Goal: Navigation & Orientation: Understand site structure

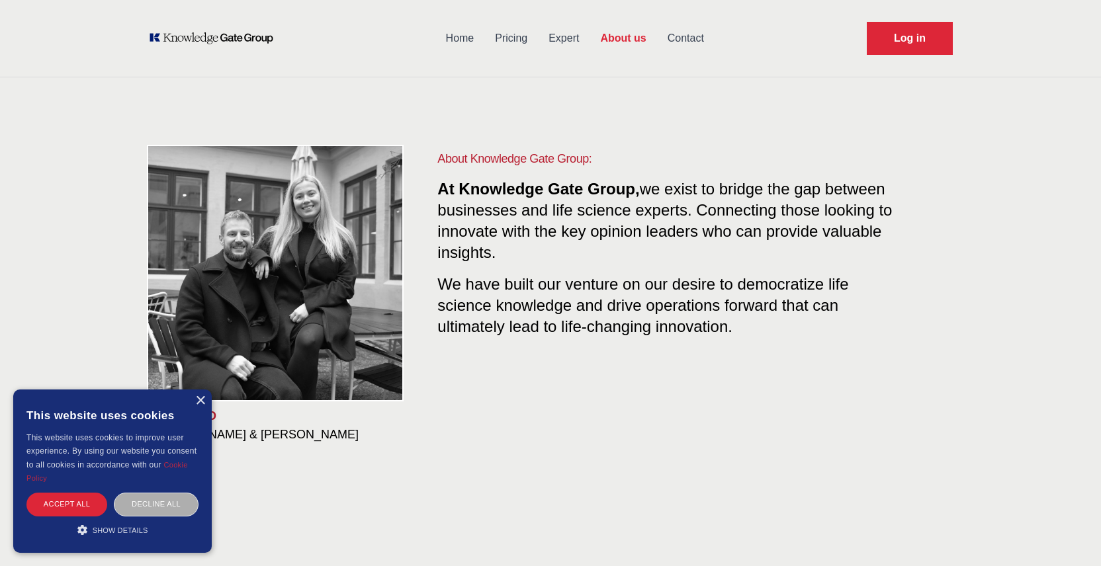
click at [161, 505] on div "Decline all" at bounding box center [156, 504] width 85 height 23
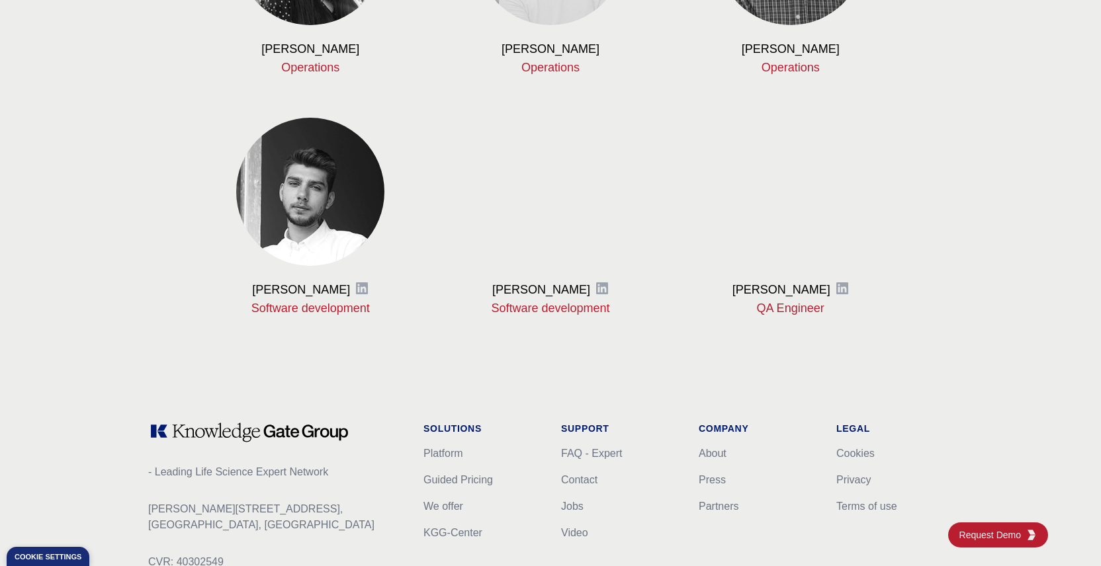
scroll to position [1612, 0]
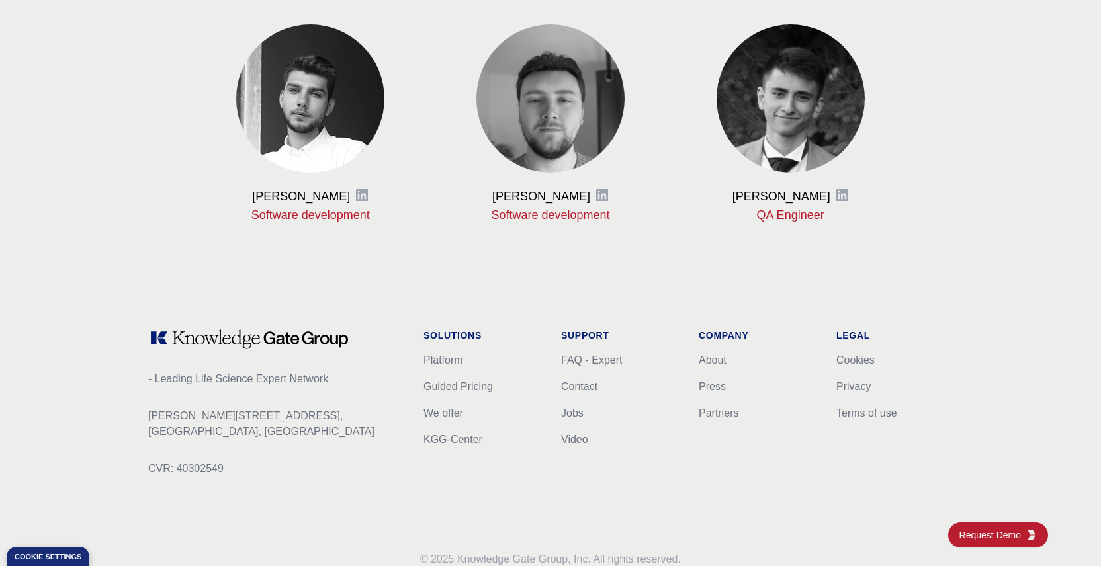
click at [362, 472] on p "CVR: 40302549" at bounding box center [275, 469] width 254 height 16
click at [575, 412] on link "Jobs" at bounding box center [572, 413] width 22 height 11
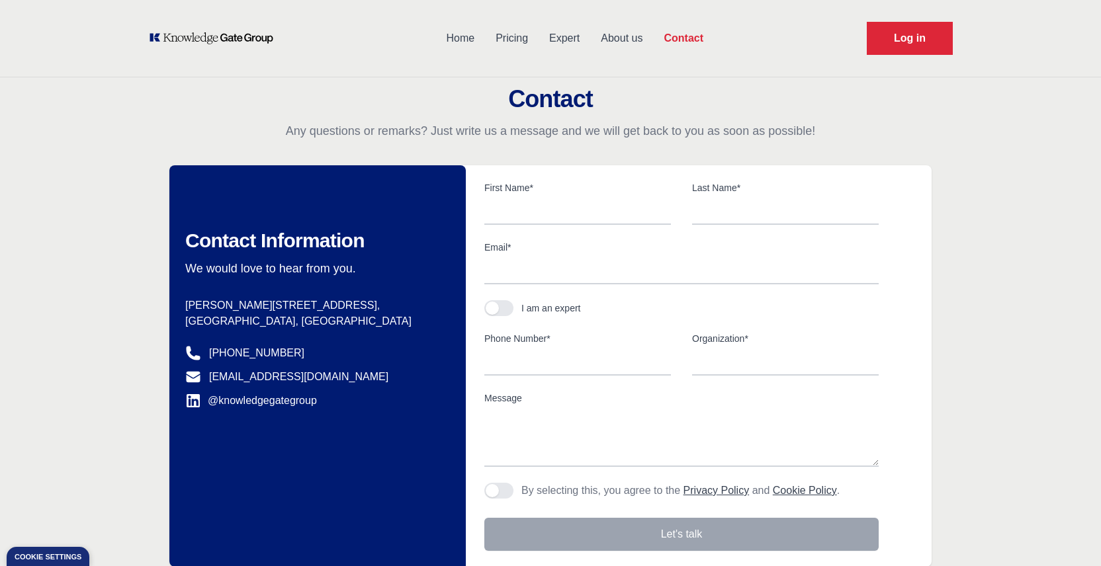
click at [511, 34] on link "Pricing" at bounding box center [512, 38] width 54 height 34
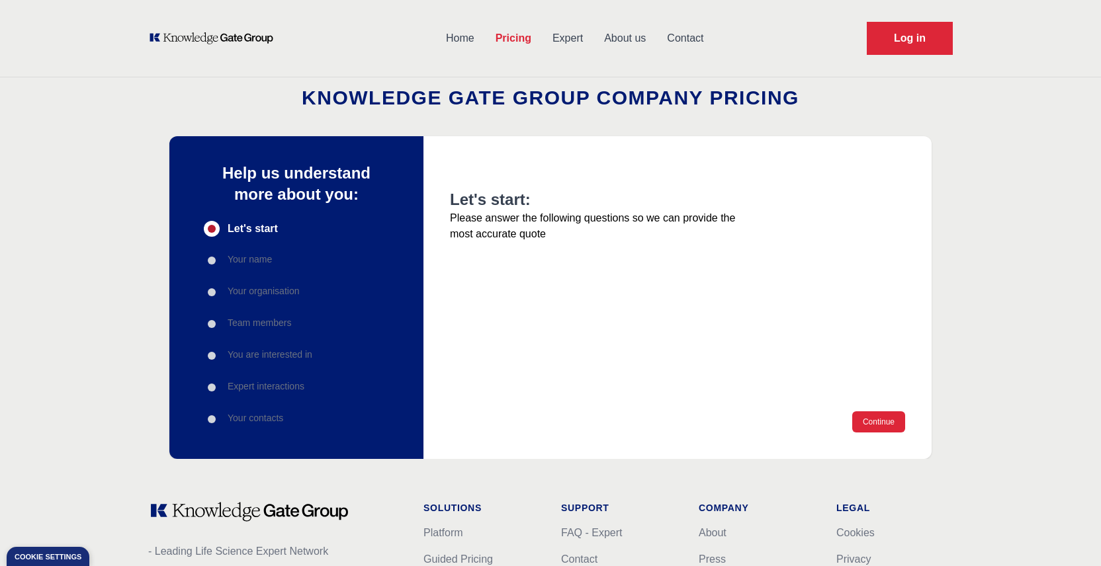
click at [449, 40] on link "Home" at bounding box center [460, 38] width 50 height 34
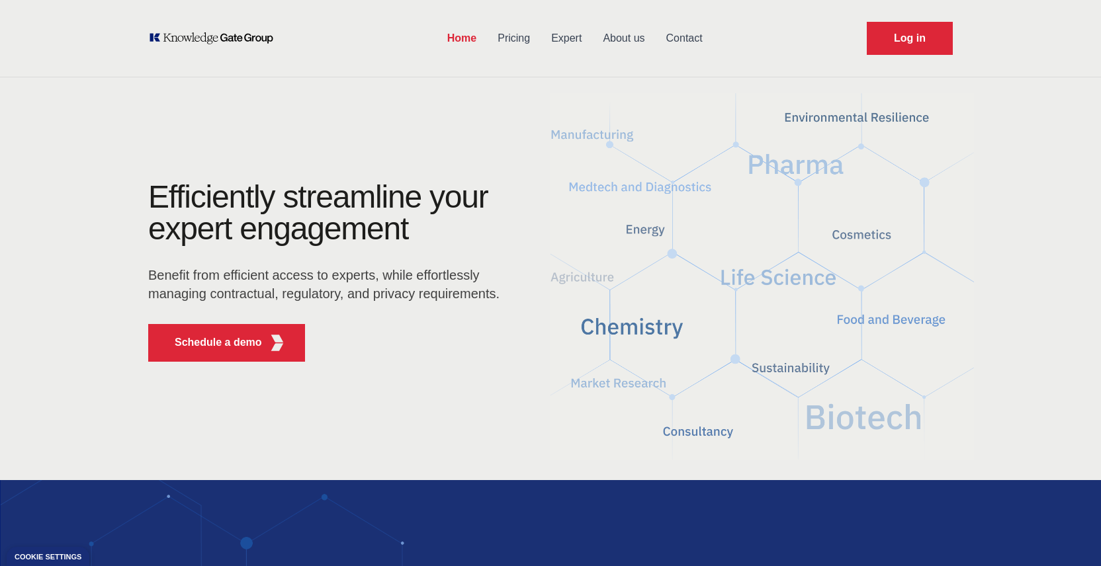
click at [625, 42] on link "About us" at bounding box center [623, 38] width 63 height 34
